Goal: Use online tool/utility: Utilize a website feature to perform a specific function

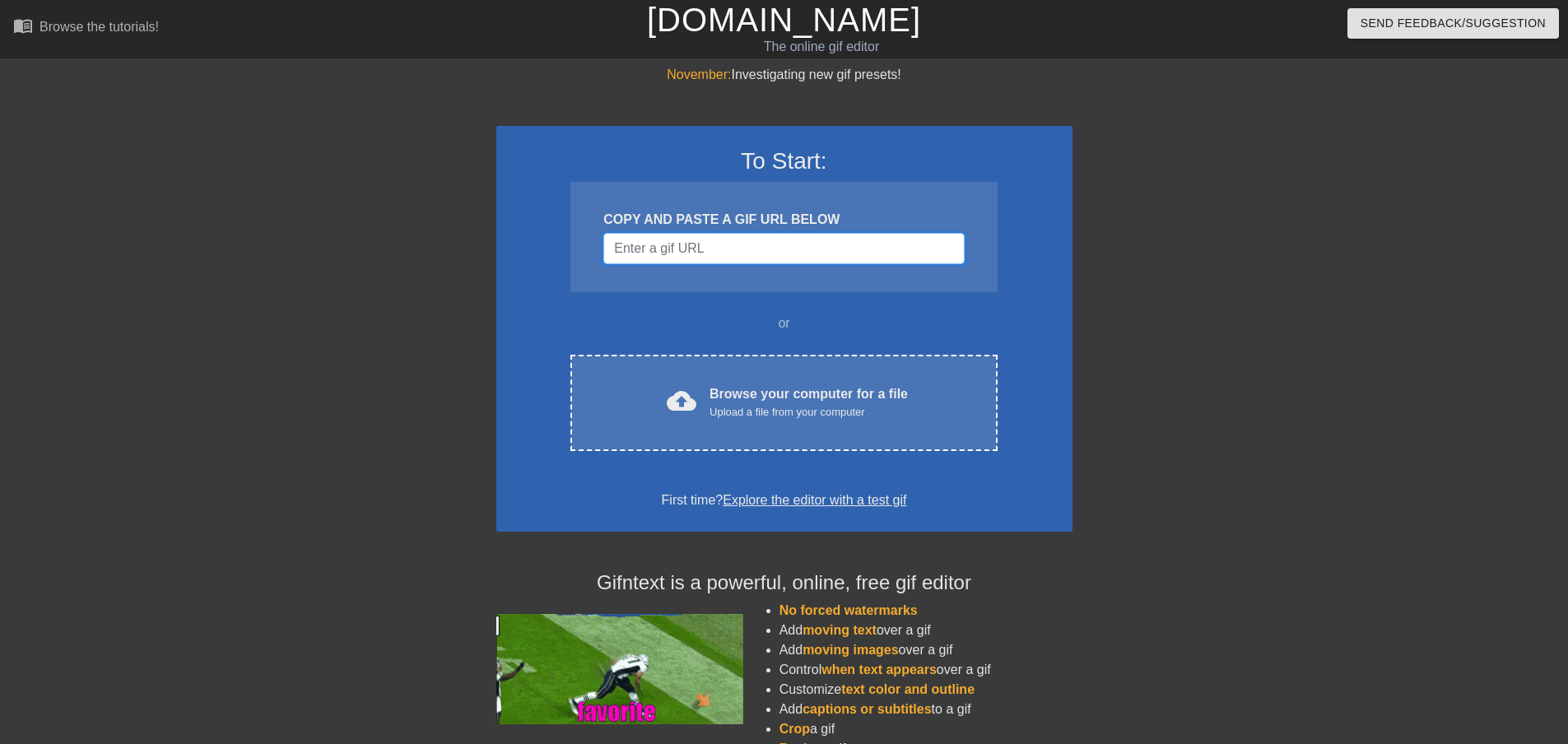
click at [707, 252] on input "Username" at bounding box center [783, 249] width 361 height 31
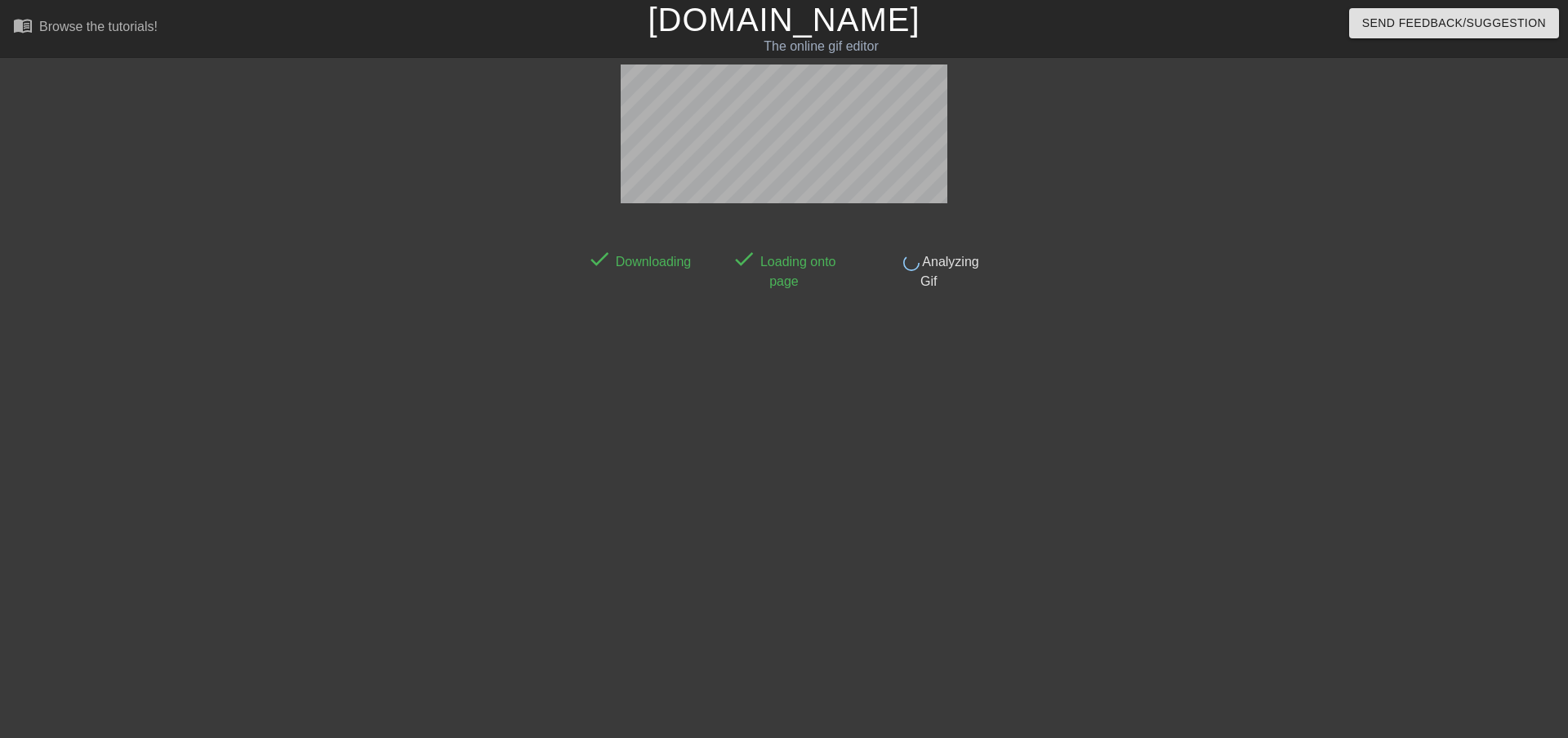
click at [758, 27] on link "[DOMAIN_NAME]" at bounding box center [783, 19] width 272 height 36
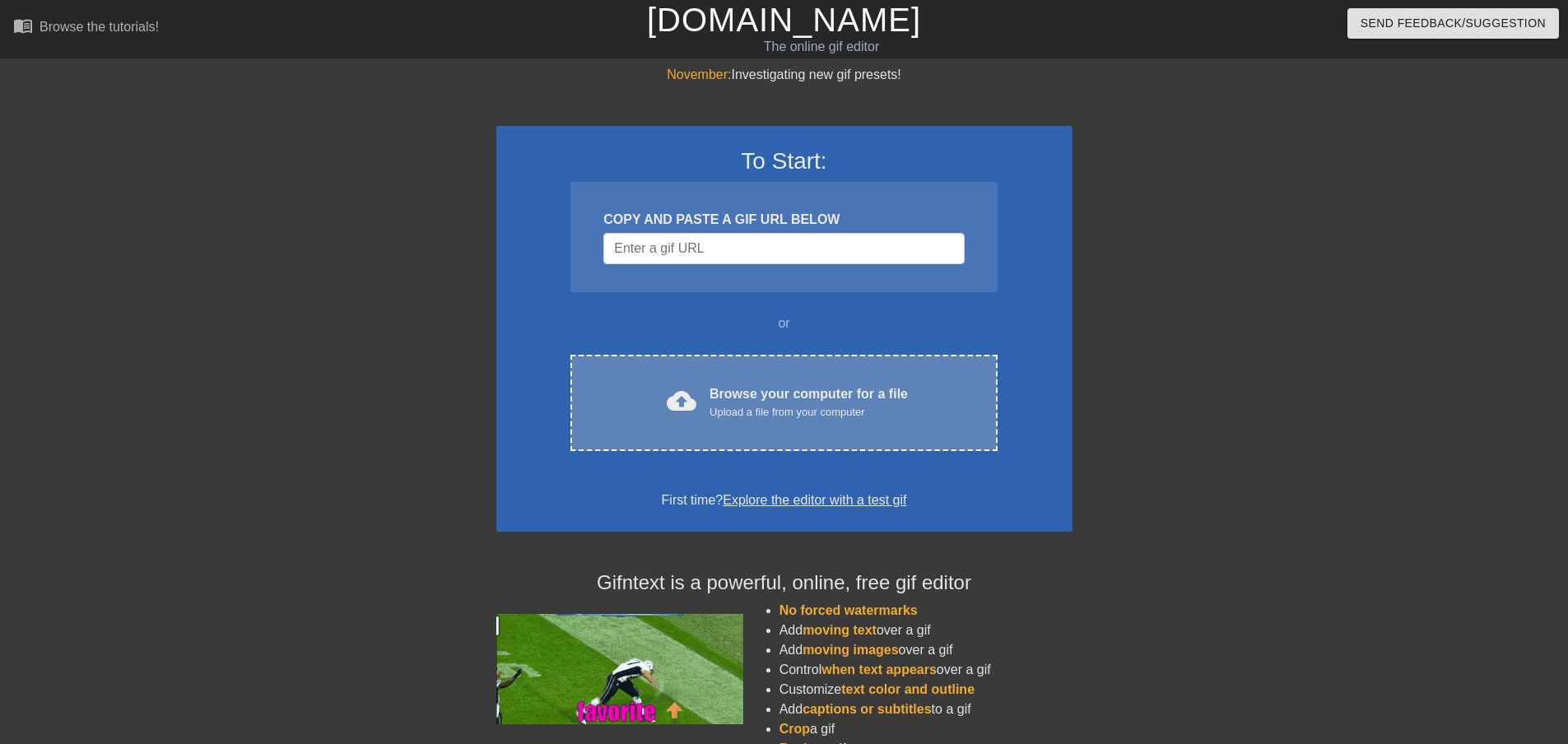
click at [771, 402] on div "Browse your computer for a file Upload a file from your computer" at bounding box center [809, 402] width 199 height 36
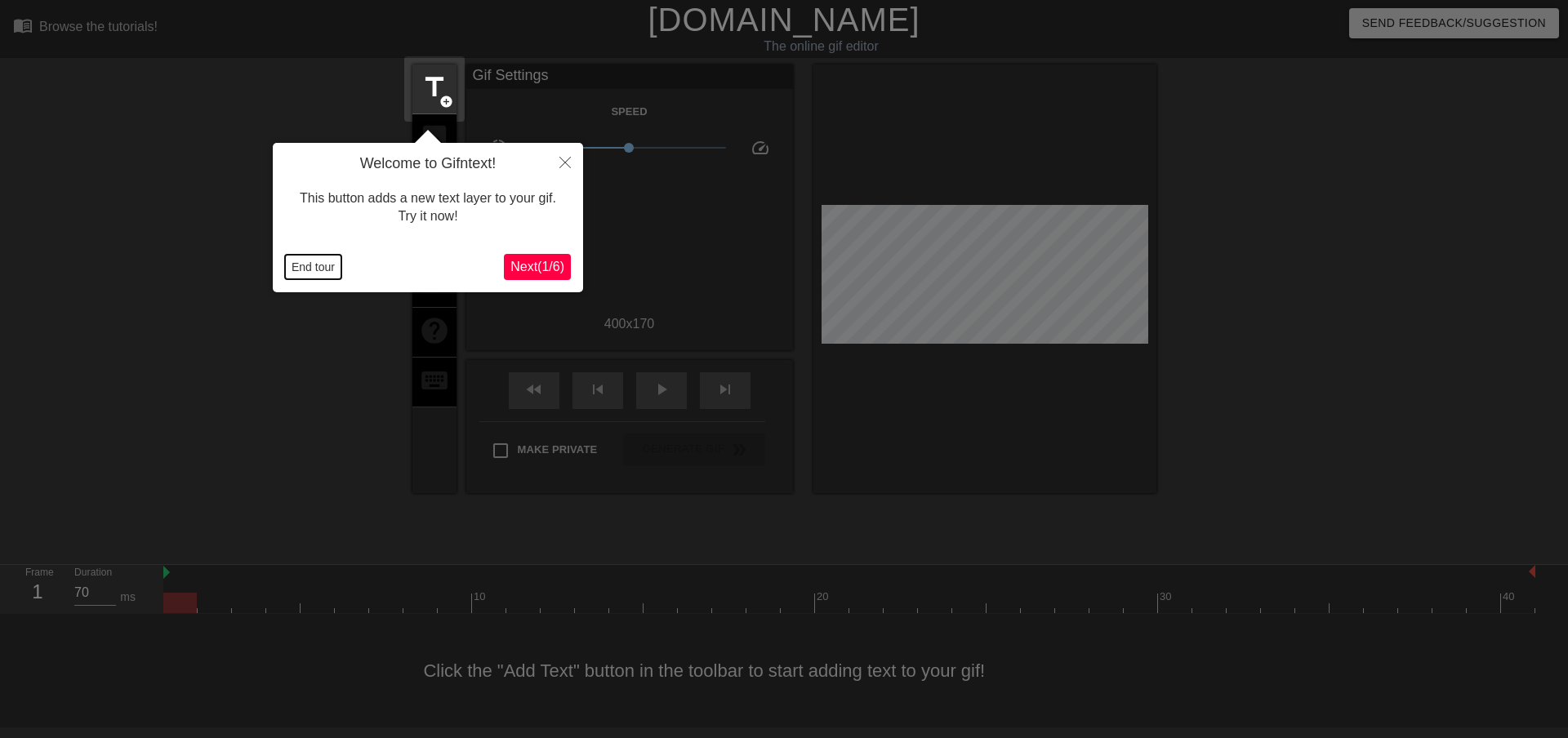
click at [316, 260] on button "End tour" at bounding box center [313, 267] width 56 height 24
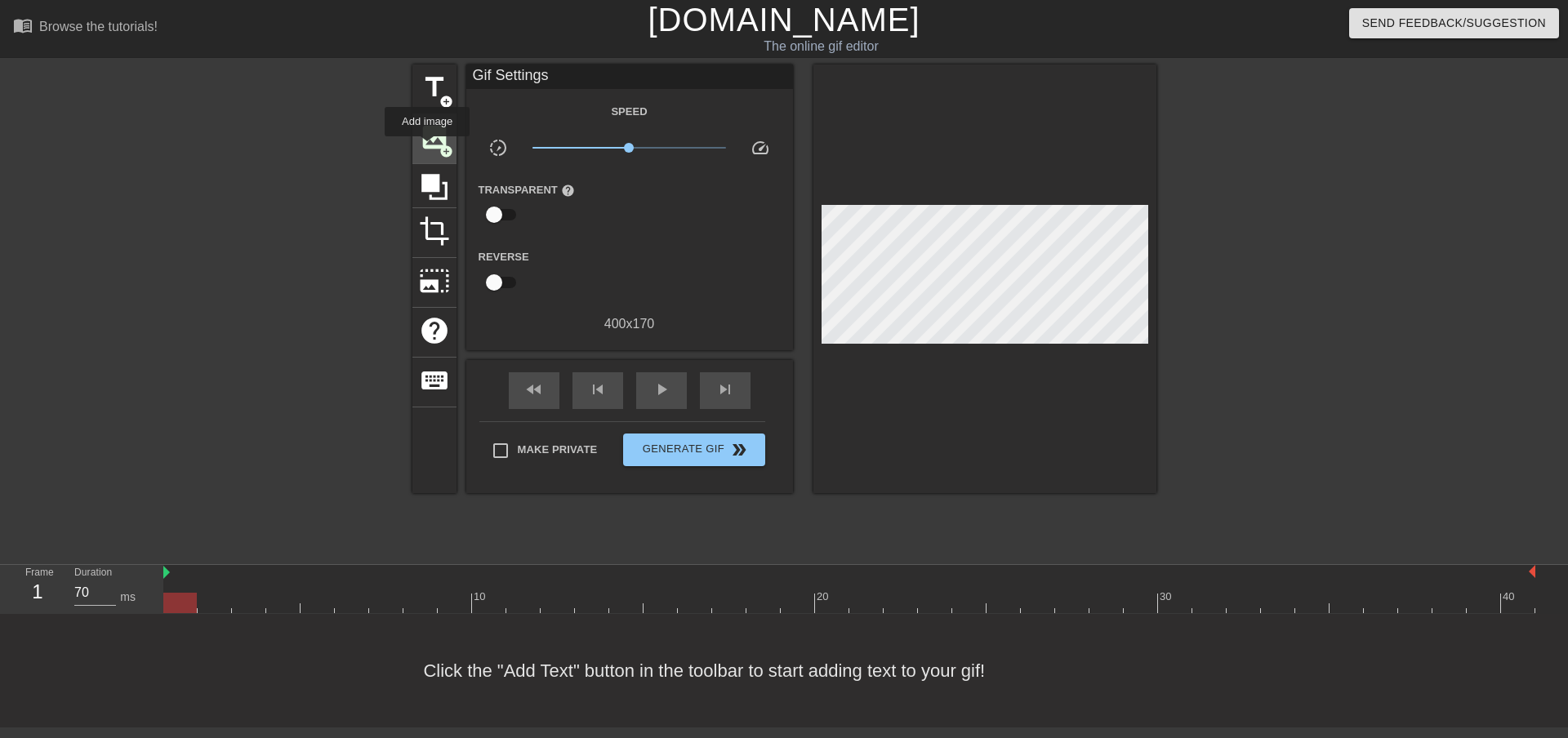
click at [427, 148] on span "image" at bounding box center [434, 137] width 31 height 31
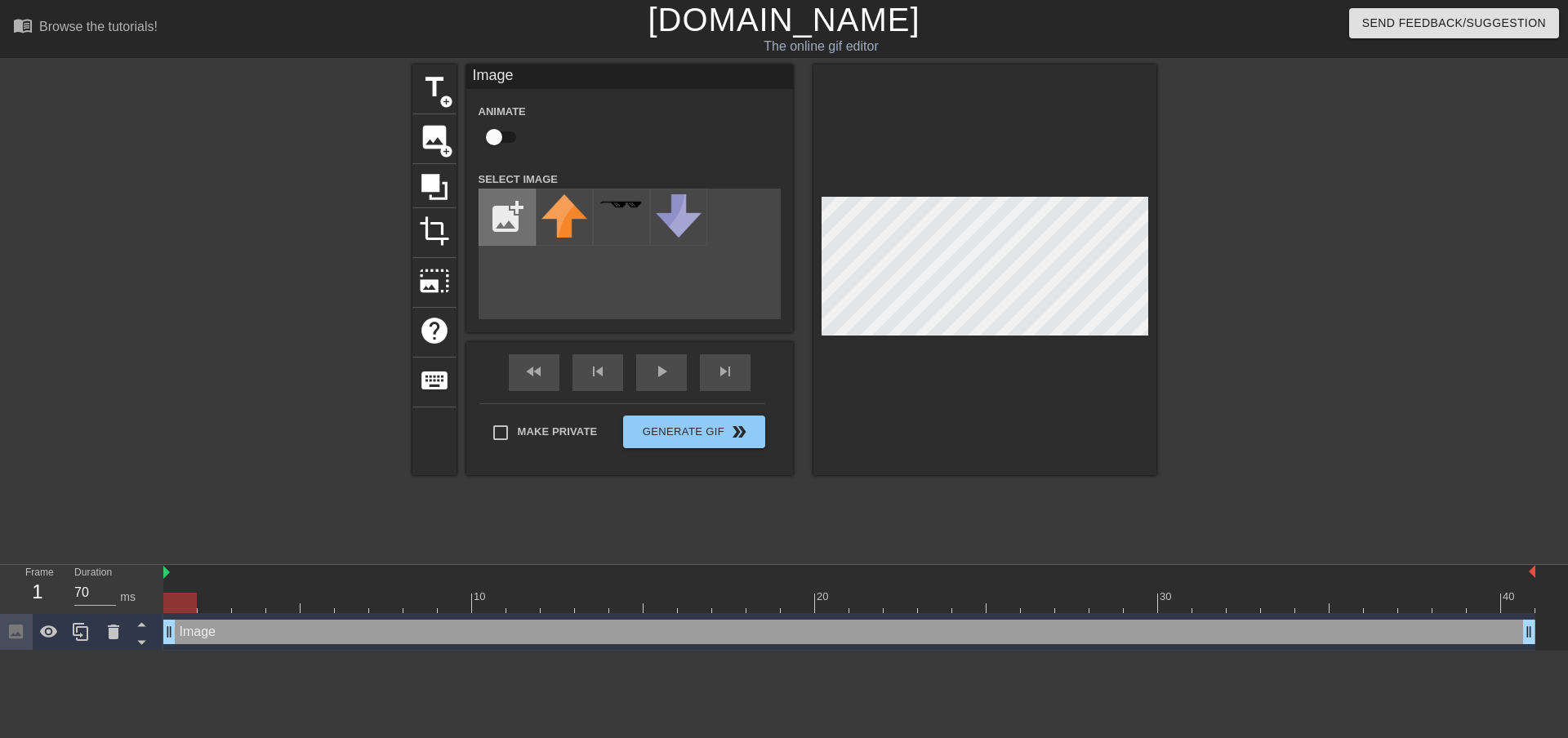
click at [481, 232] on input "file" at bounding box center [508, 217] width 56 height 56
type input "C:\fakepath\kissmeans.png"
click at [562, 202] on img at bounding box center [564, 204] width 45 height 11
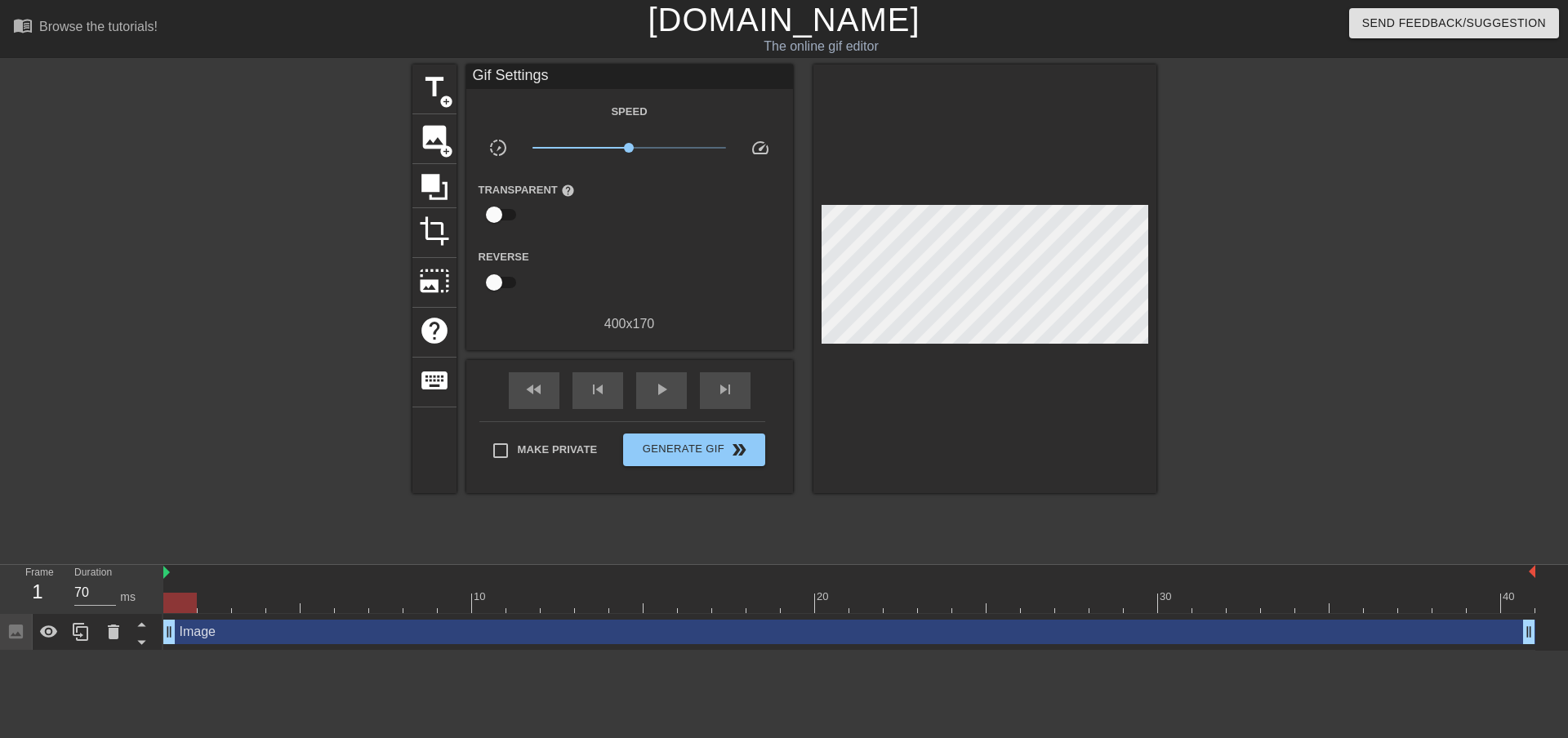
click at [1003, 393] on div at bounding box center [985, 279] width 343 height 428
click at [670, 389] on span "play_arrow" at bounding box center [661, 389] width 19 height 19
type input "60"
click at [681, 459] on button "Generate Gif double_arrow" at bounding box center [694, 449] width 141 height 33
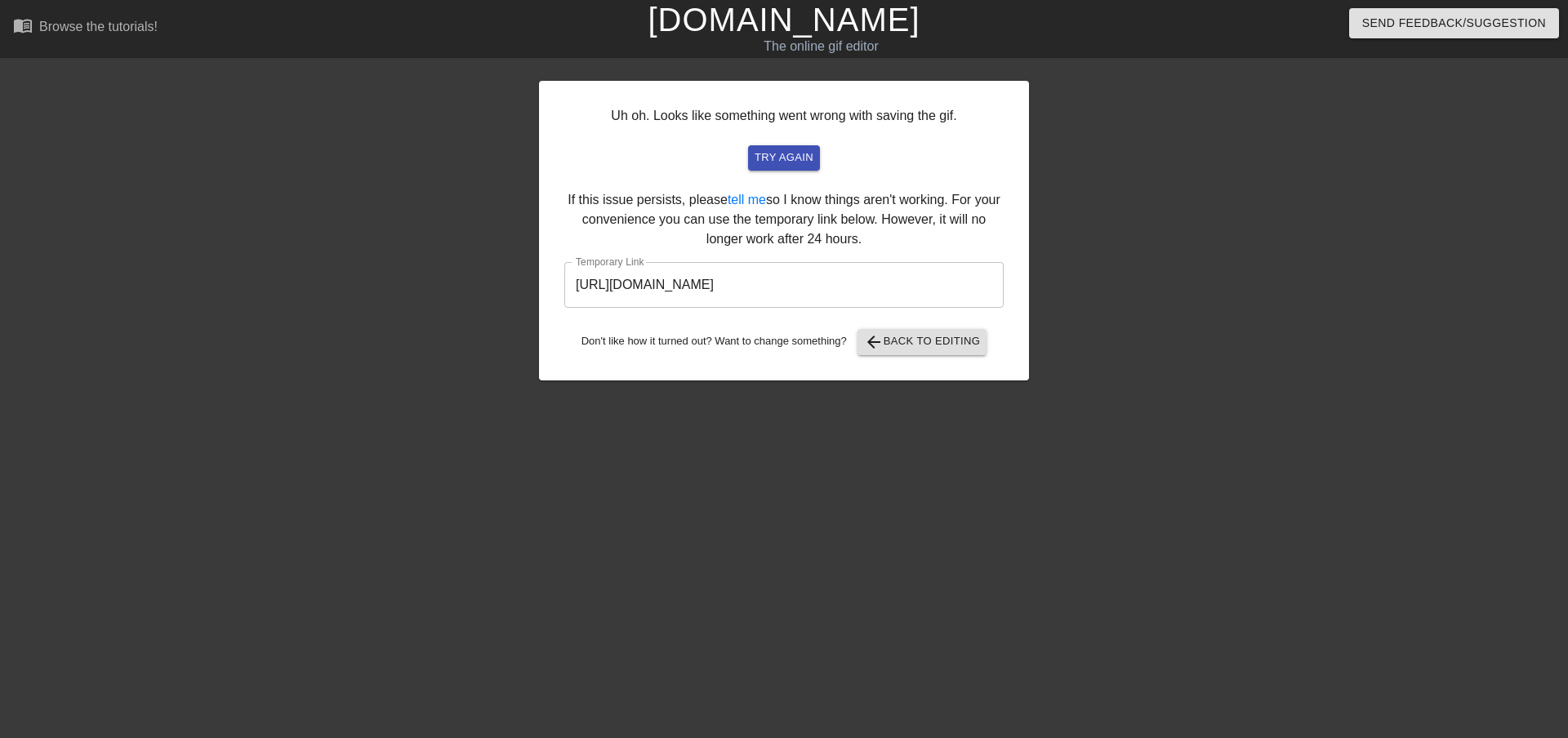
click at [900, 277] on input "[URL][DOMAIN_NAME]" at bounding box center [784, 284] width 439 height 45
click at [900, 277] on input "https://www.gifntext.com/temp_generations/0jIjVKnE.gif" at bounding box center [784, 284] width 439 height 45
